Goal: Find specific page/section: Find specific page/section

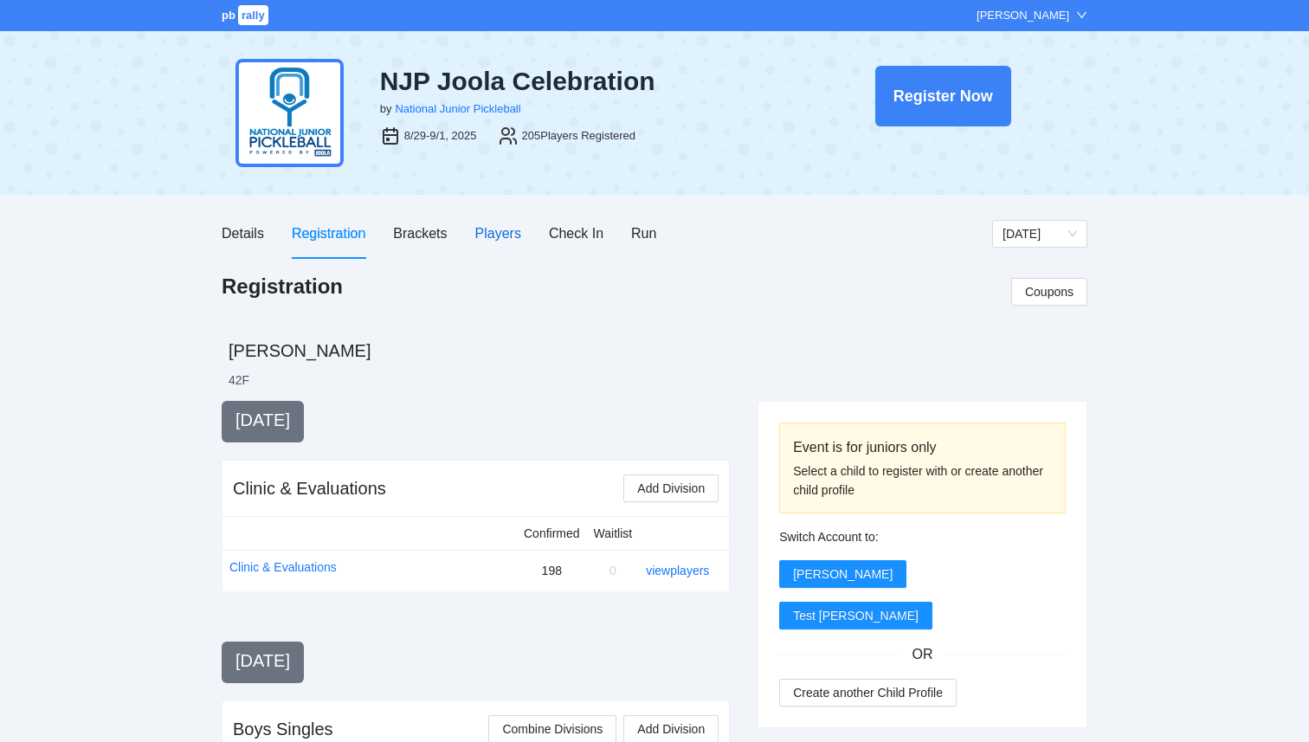
click at [495, 239] on div "Players" at bounding box center [498, 234] width 46 height 22
click at [510, 238] on div "Players" at bounding box center [498, 234] width 46 height 22
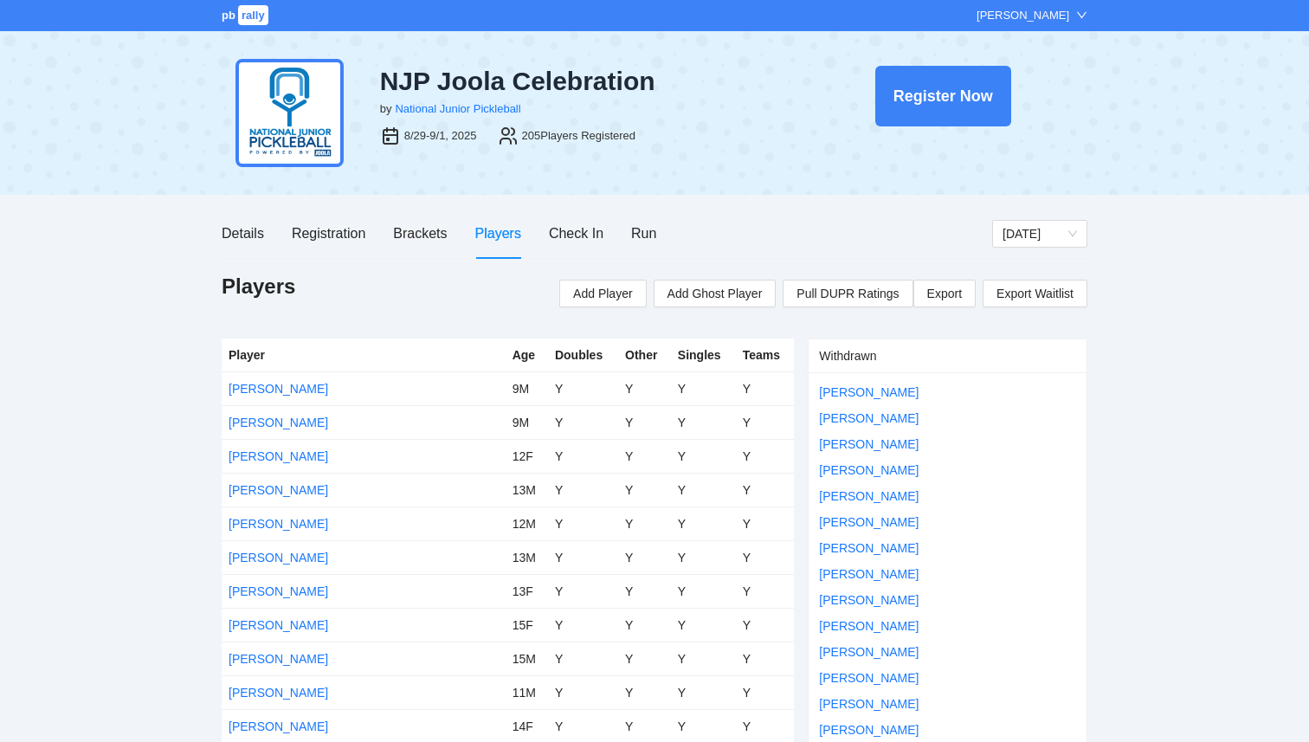
scroll to position [5994, 0]
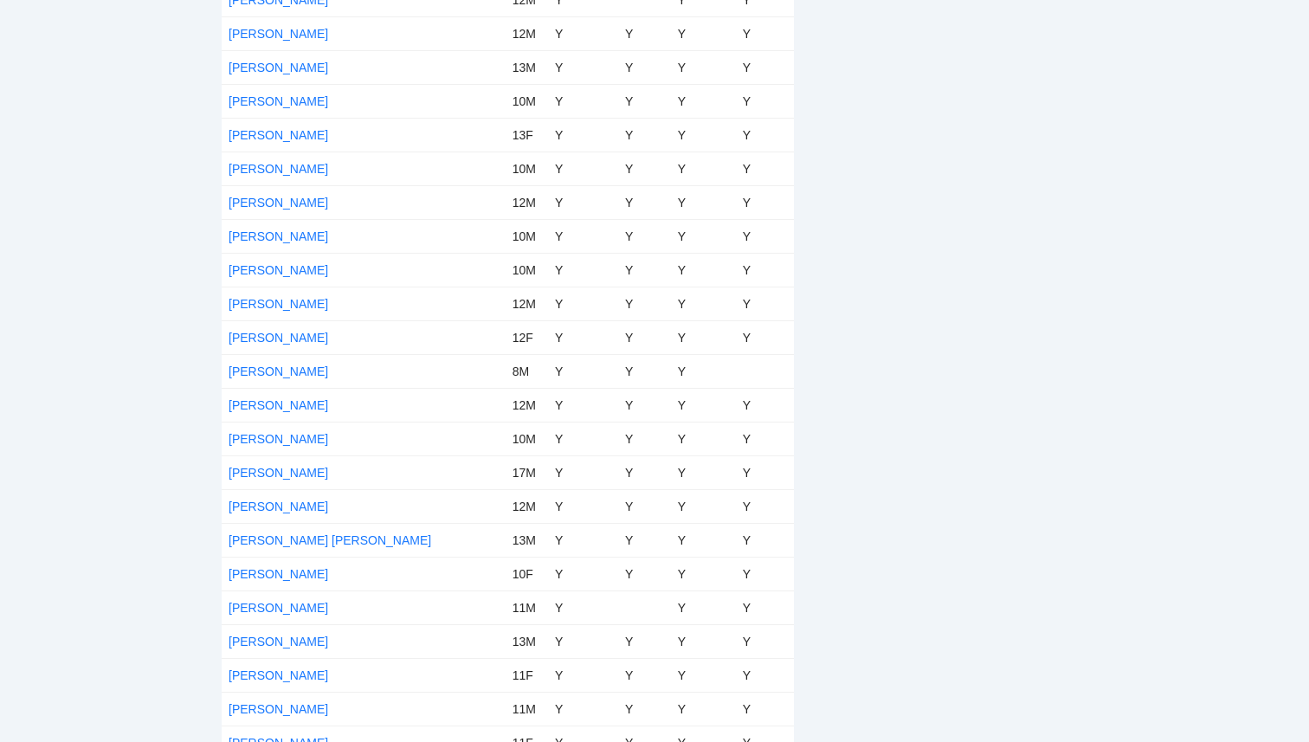
click at [548, 378] on td "Y" at bounding box center [583, 371] width 70 height 34
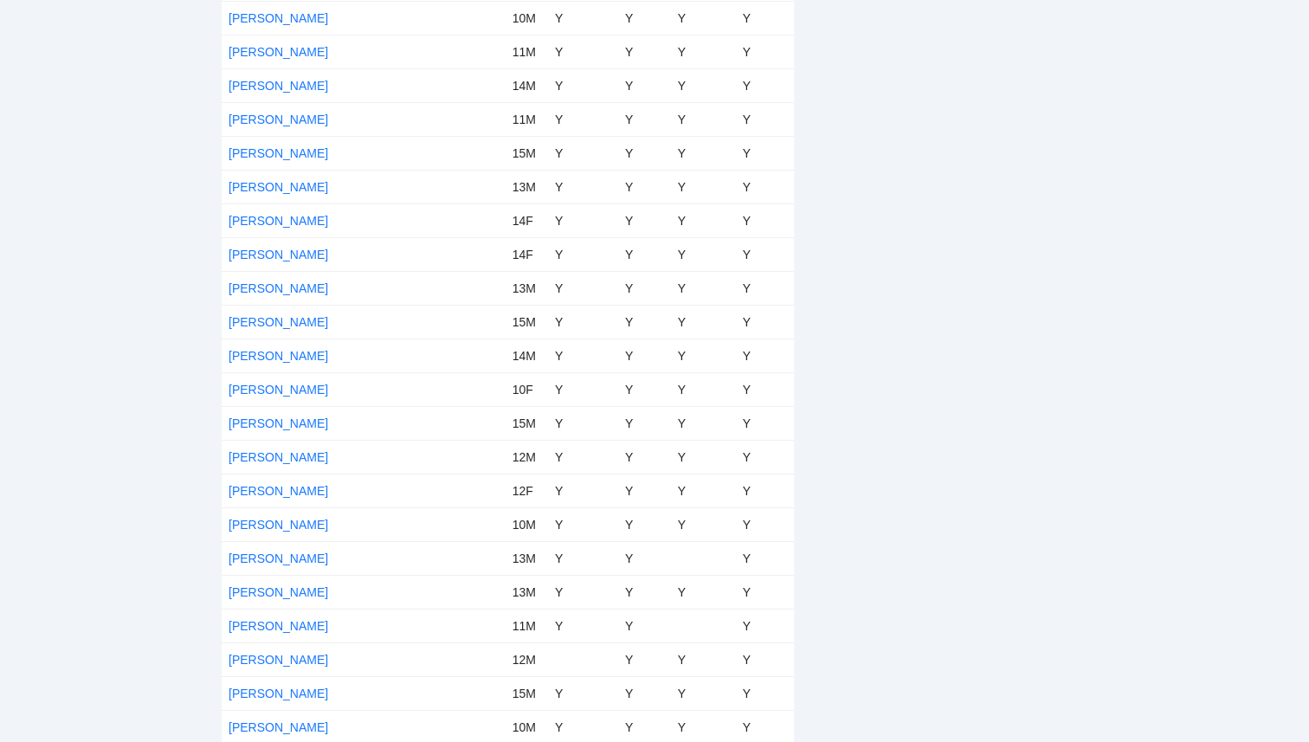
scroll to position [2981, 0]
